Goal: Transaction & Acquisition: Purchase product/service

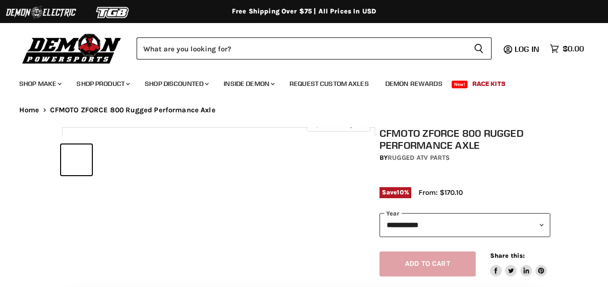
select select "******"
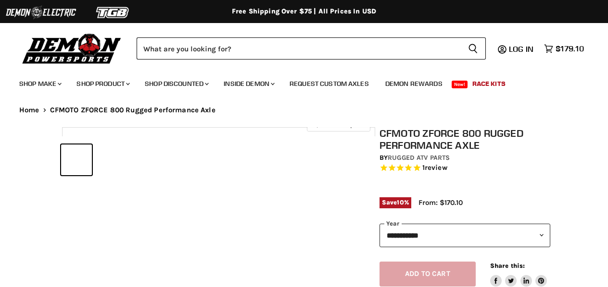
select select "******"
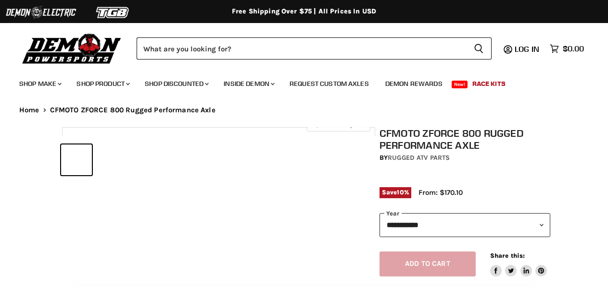
select select "******"
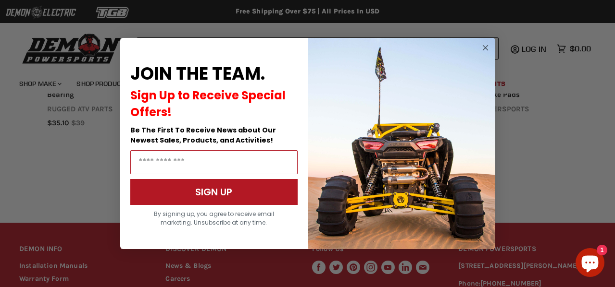
scroll to position [959, 0]
